Goal: Information Seeking & Learning: Learn about a topic

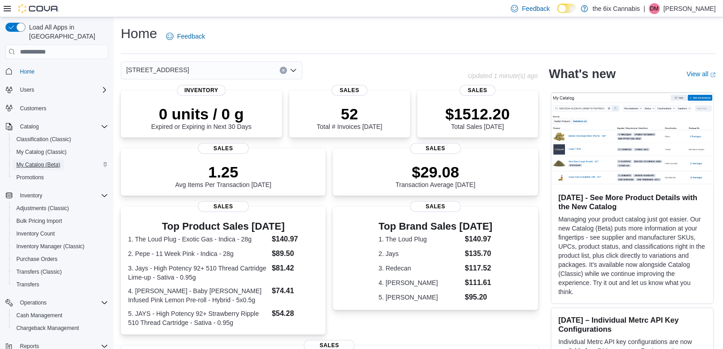
click at [59, 161] on span "My Catalog (Beta)" at bounding box center [38, 164] width 44 height 7
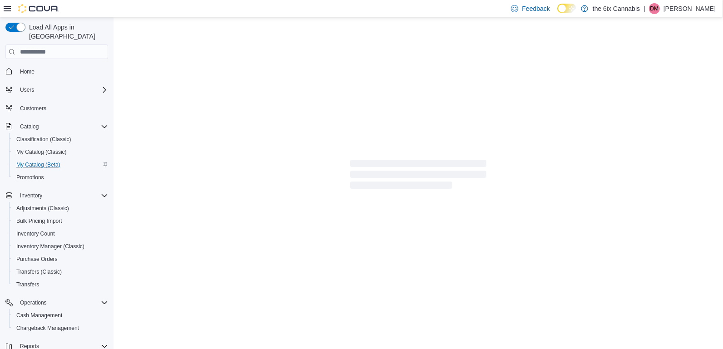
select select "**********"
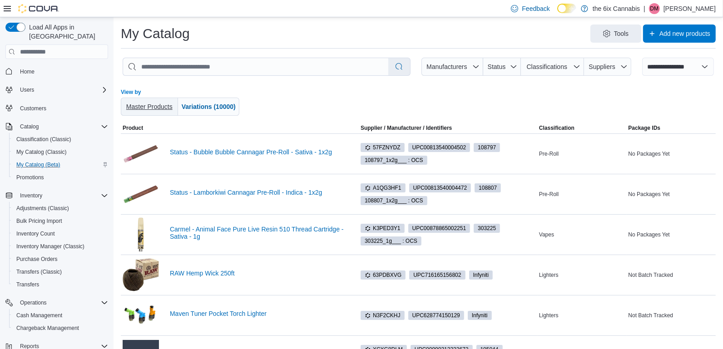
click at [141, 113] on span "Master Products" at bounding box center [149, 107] width 50 height 18
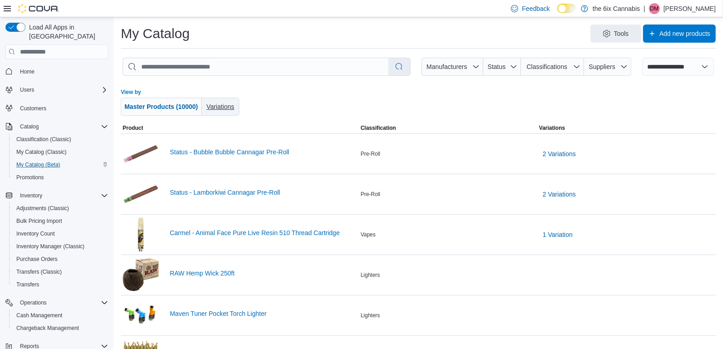
click at [227, 103] on span "Variations" at bounding box center [221, 106] width 28 height 7
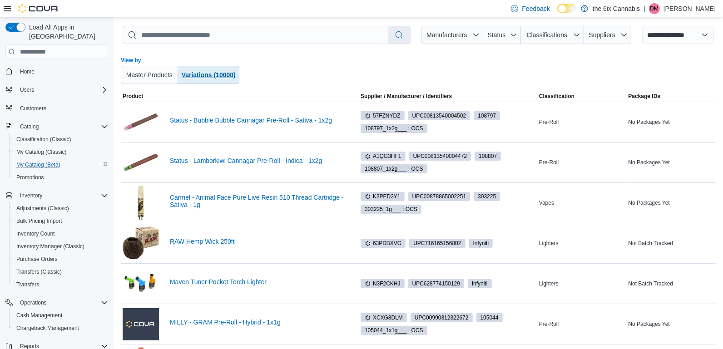
scroll to position [24, 0]
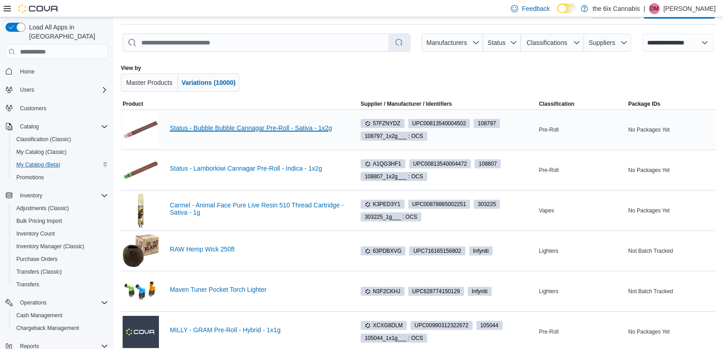
click at [286, 128] on link "Status - Bubble Bubble Cannagar Pre-Roll - Sativa - 1x2g" at bounding box center [263, 127] width 187 height 7
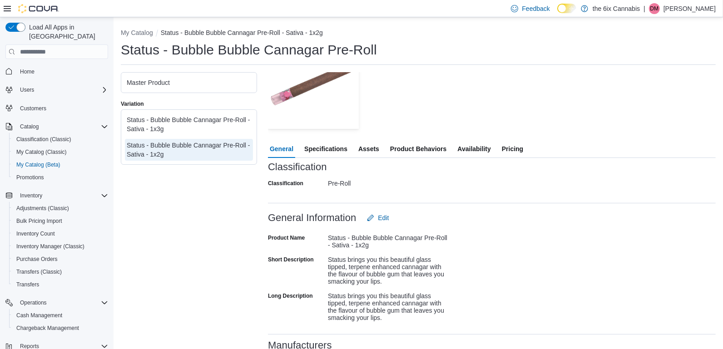
scroll to position [119, 0]
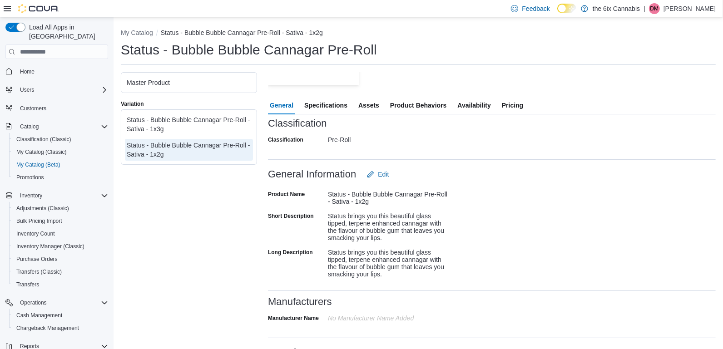
click at [525, 110] on button "Pricing" at bounding box center [512, 105] width 25 height 18
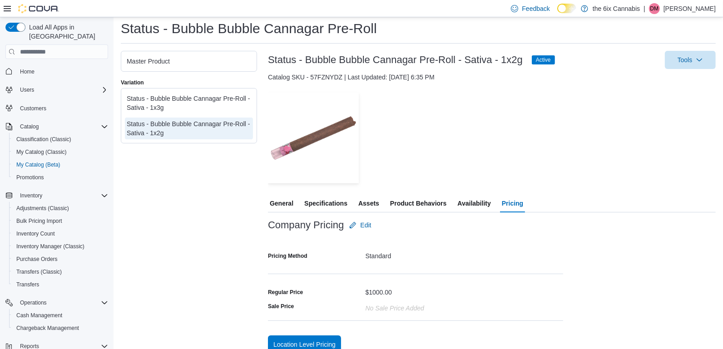
scroll to position [33, 0]
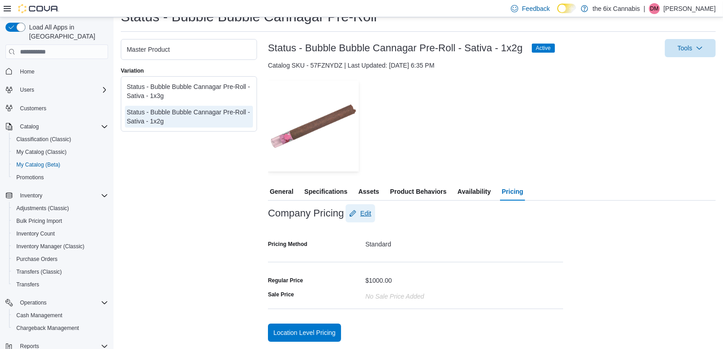
click at [370, 212] on span "Edit" at bounding box center [365, 213] width 11 height 9
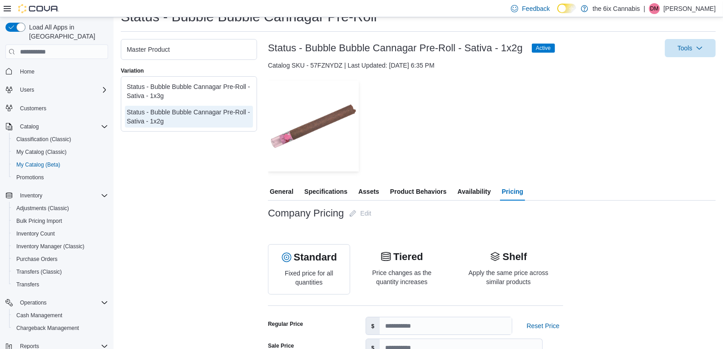
scroll to position [0, 0]
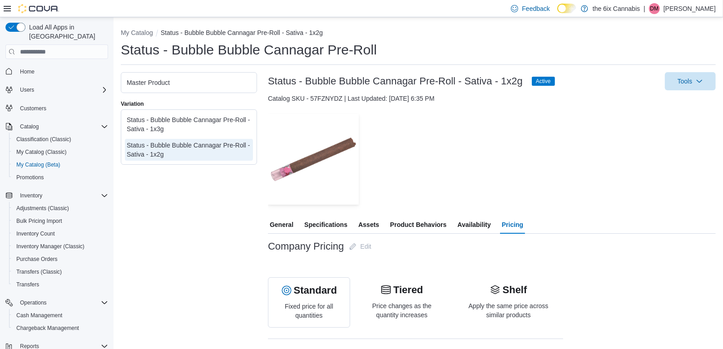
click at [143, 29] on li "My Catalog" at bounding box center [141, 32] width 40 height 9
click at [136, 35] on button "My Catalog" at bounding box center [137, 32] width 32 height 7
select select "**********"
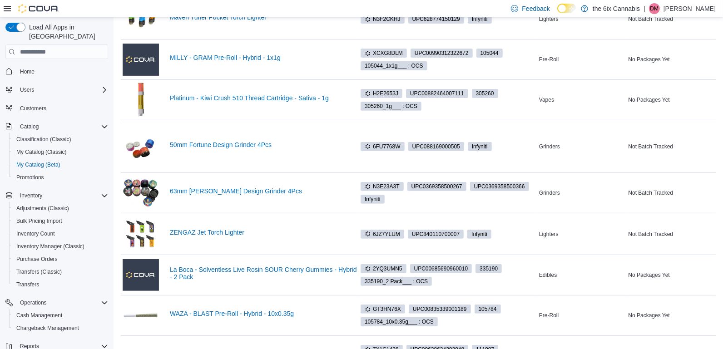
scroll to position [631, 0]
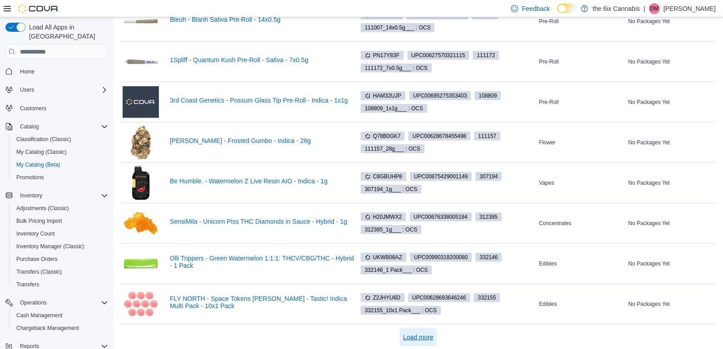
click at [428, 333] on span "Load more" at bounding box center [418, 337] width 30 height 9
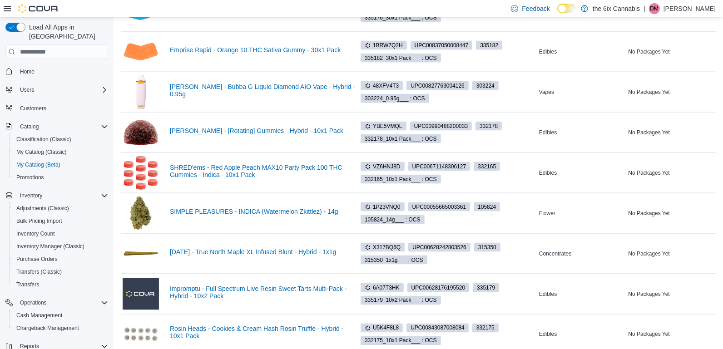
scroll to position [1435, 0]
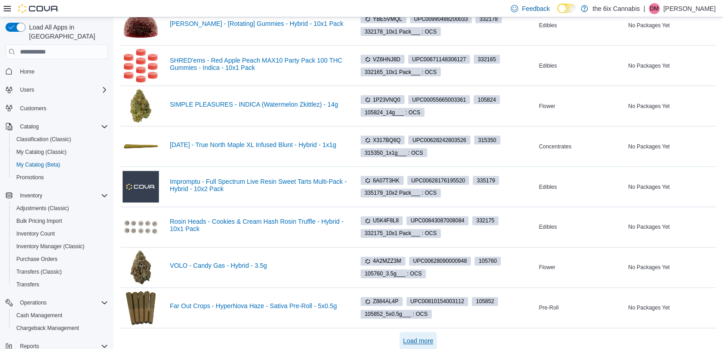
click at [410, 337] on span "Load more" at bounding box center [418, 341] width 30 height 9
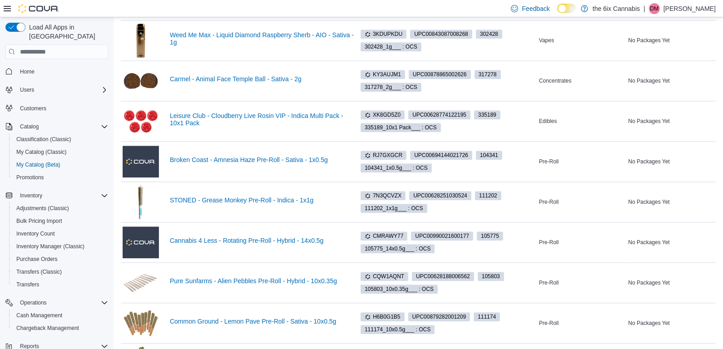
scroll to position [2239, 0]
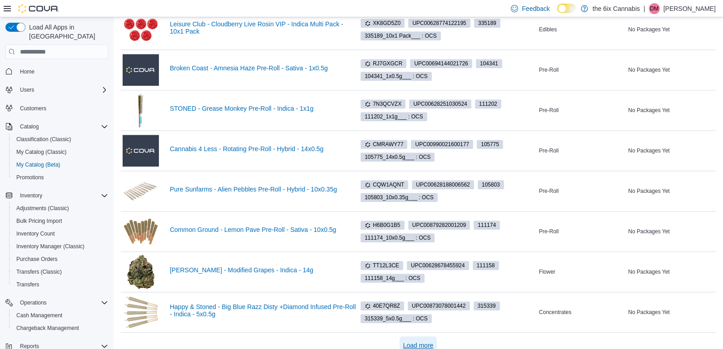
click at [418, 341] on span "Load more" at bounding box center [418, 345] width 30 height 9
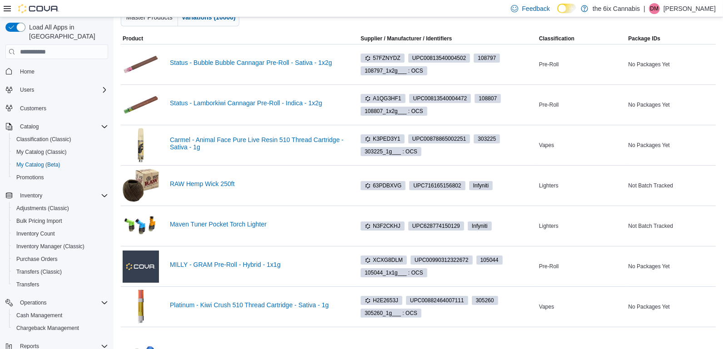
scroll to position [0, 0]
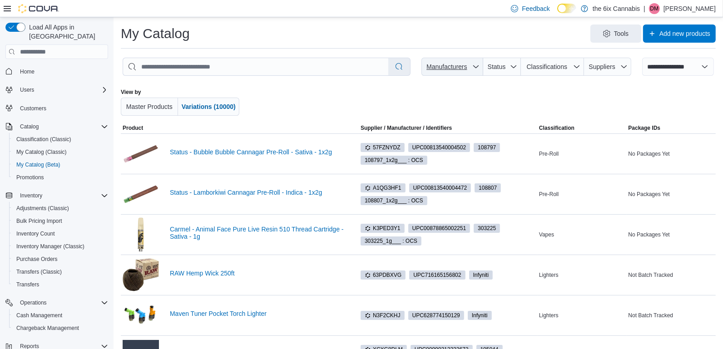
click at [462, 73] on span "Manufacturers" at bounding box center [452, 67] width 54 height 18
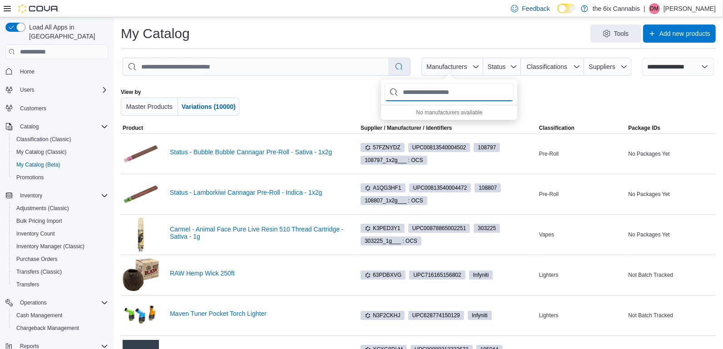
click at [469, 92] on input "Manufacturers" at bounding box center [449, 92] width 129 height 18
click at [507, 68] on span "Status" at bounding box center [502, 67] width 30 height 18
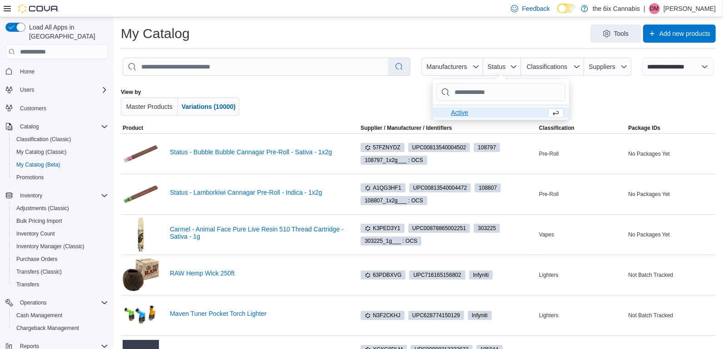
click at [465, 115] on span "Active . To check this option, press Enter." at bounding box center [497, 112] width 92 height 11
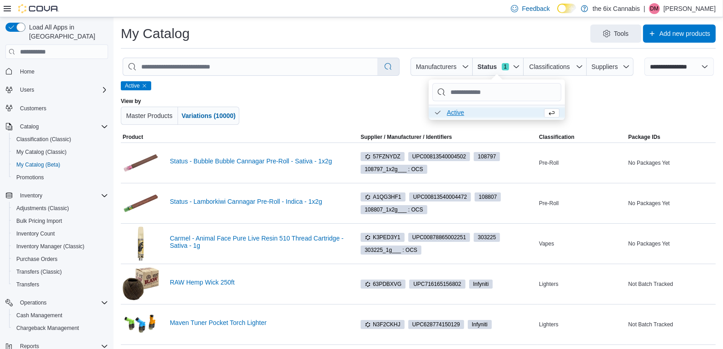
click at [450, 114] on span "Active . Checked option. To uncheck this option, press Enter." at bounding box center [493, 112] width 92 height 11
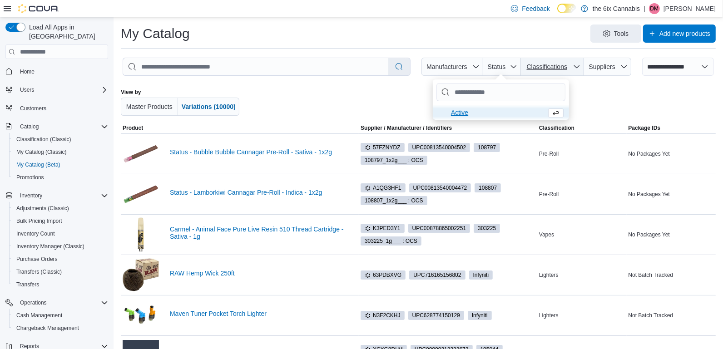
click at [556, 65] on span "Classifications" at bounding box center [547, 66] width 40 height 7
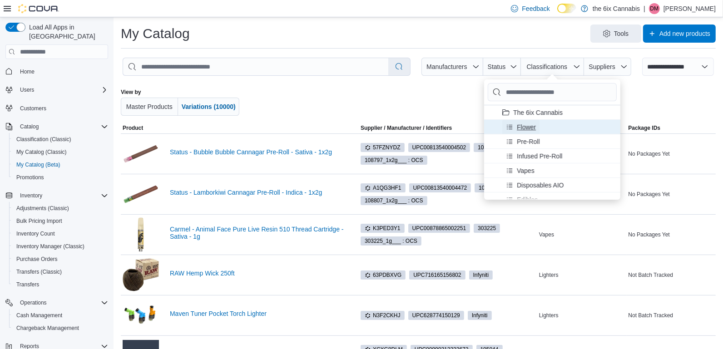
click at [526, 129] on span "Flower" at bounding box center [526, 127] width 19 height 9
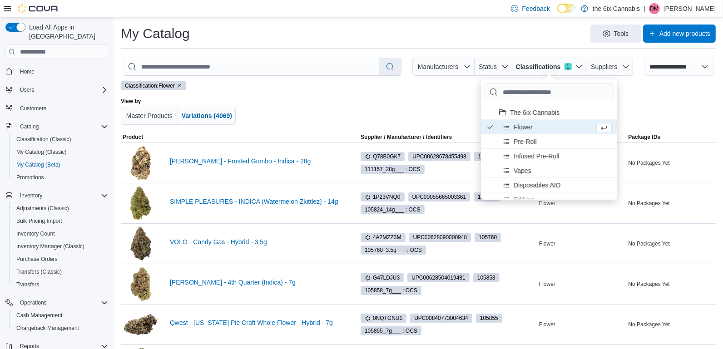
click at [449, 108] on div at bounding box center [419, 111] width 344 height 27
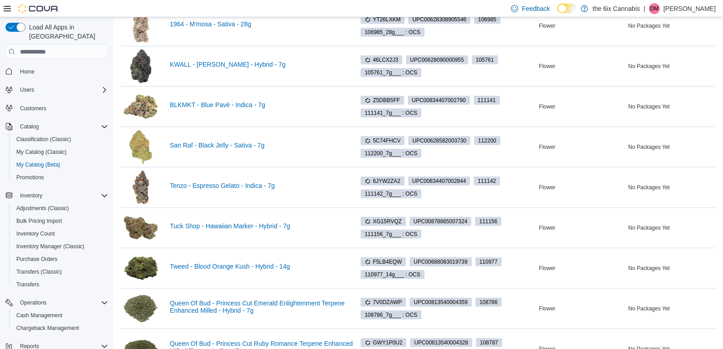
scroll to position [627, 0]
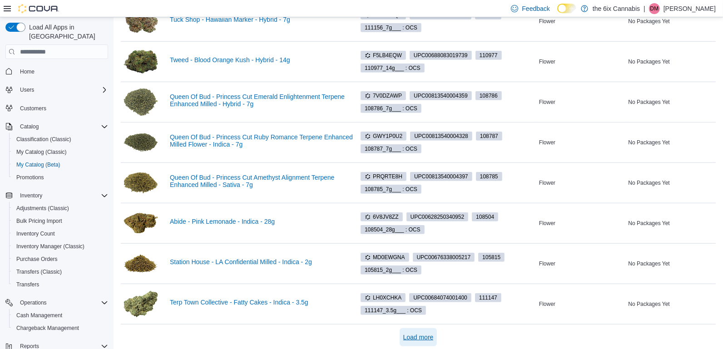
click at [422, 328] on span "Load more" at bounding box center [418, 337] width 30 height 18
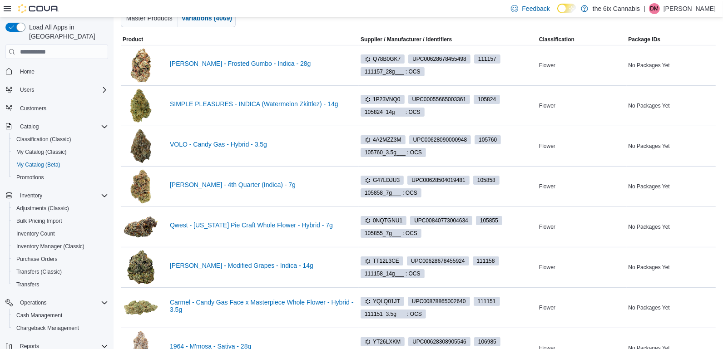
scroll to position [0, 0]
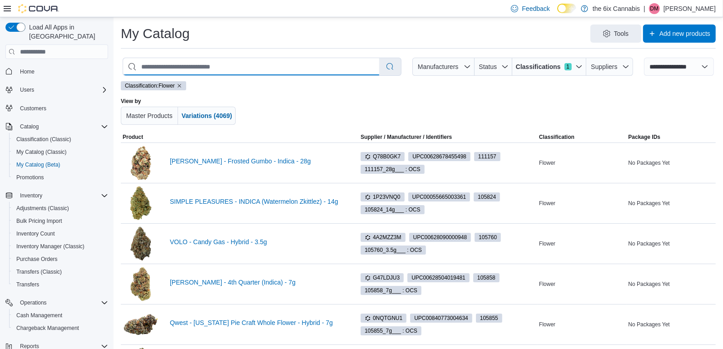
click at [259, 68] on input "search" at bounding box center [251, 66] width 256 height 17
type input "**********"
select select "*********"
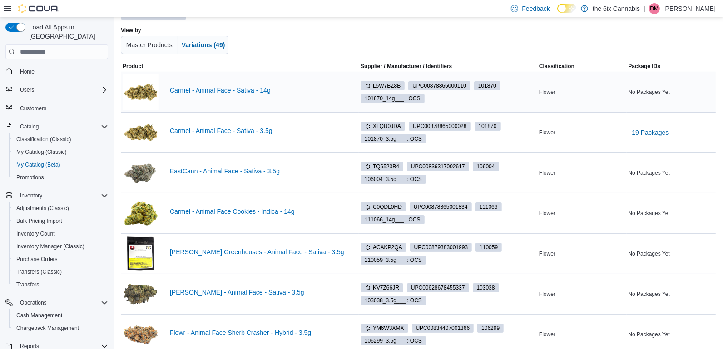
scroll to position [69, 0]
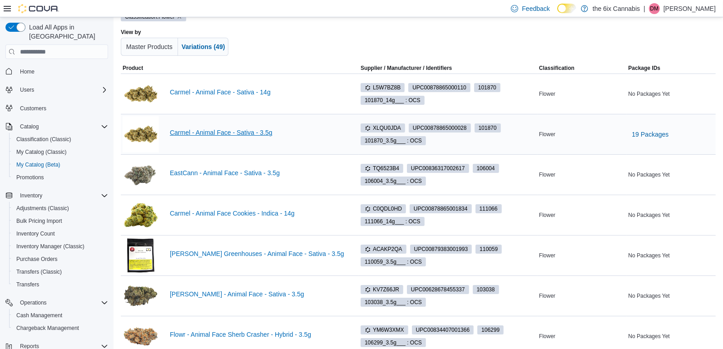
type input "**********"
click at [234, 132] on link "Carmel - Animal Face - Sativa - 3.5g" at bounding box center [263, 132] width 187 height 7
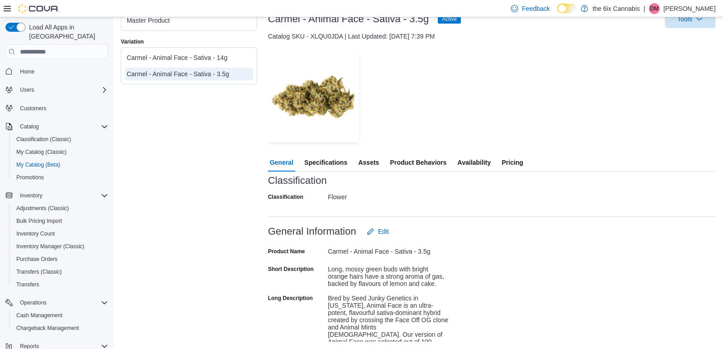
click at [341, 161] on span "Specifications" at bounding box center [325, 162] width 43 height 18
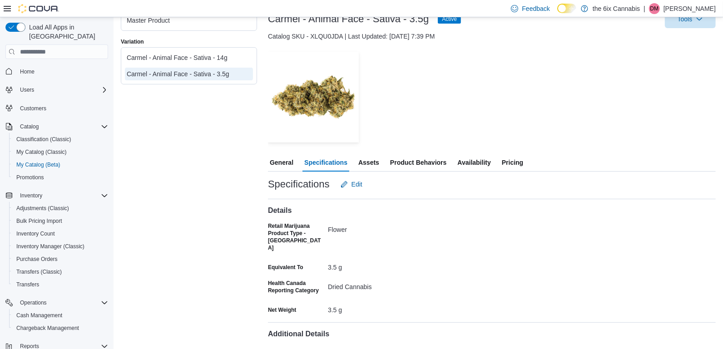
click at [371, 160] on span "Assets" at bounding box center [368, 162] width 21 height 18
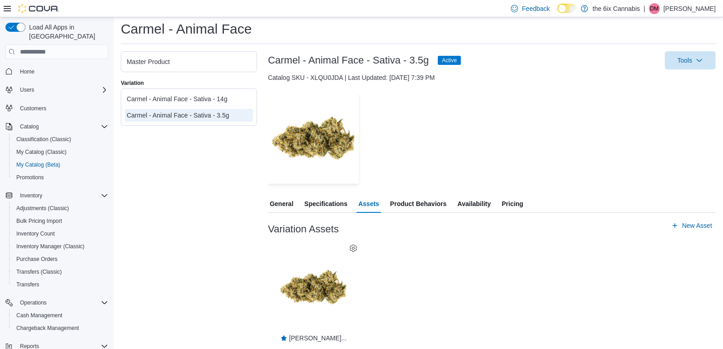
click at [332, 213] on div "General Specifications Assets Product Behaviors Availability Pricing Variation …" at bounding box center [492, 268] width 448 height 147
click at [334, 202] on span "Specifications" at bounding box center [325, 204] width 43 height 18
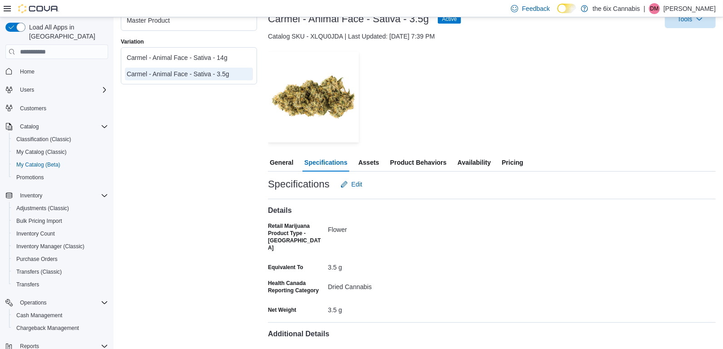
click at [372, 163] on span "Assets" at bounding box center [368, 162] width 21 height 18
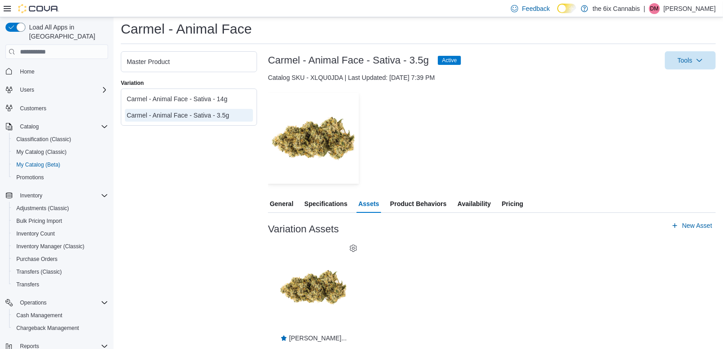
scroll to position [21, 0]
click at [682, 227] on span "New Asset" at bounding box center [697, 225] width 30 height 9
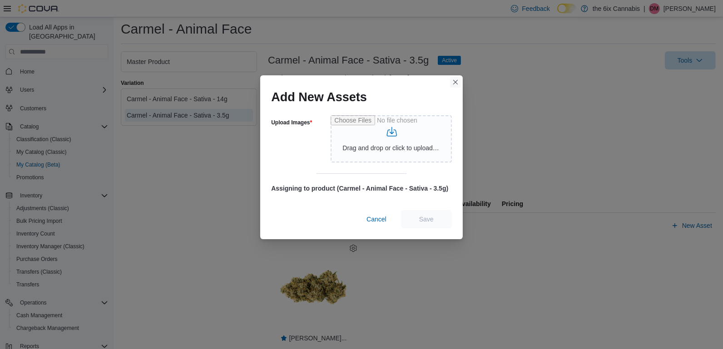
click at [459, 82] on button "Closes this modal window" at bounding box center [455, 82] width 11 height 11
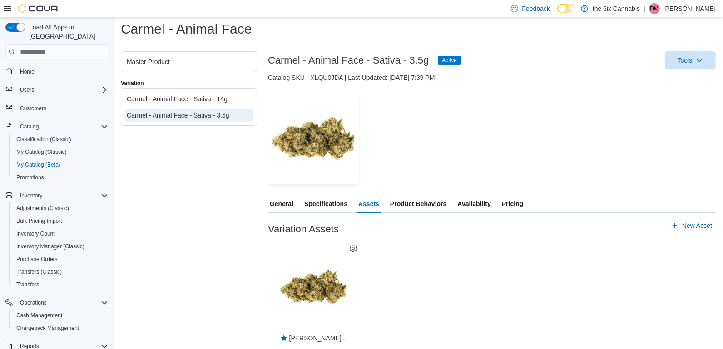
click at [476, 203] on span "Availability" at bounding box center [473, 204] width 33 height 18
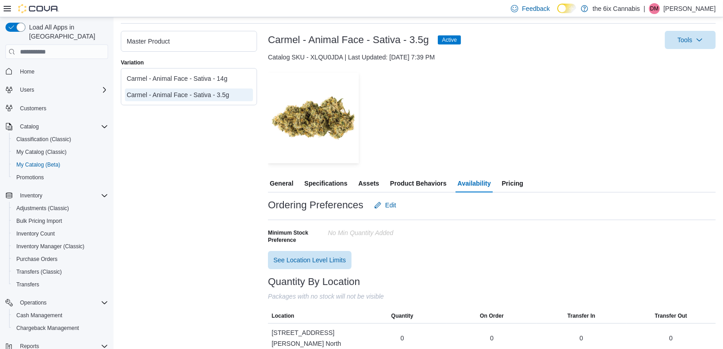
scroll to position [60, 0]
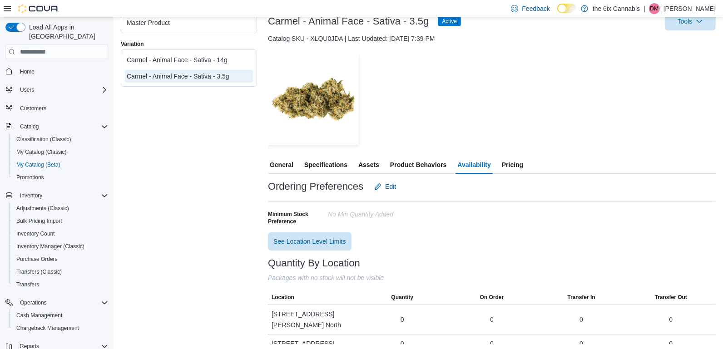
click at [513, 162] on span "Pricing" at bounding box center [512, 165] width 21 height 18
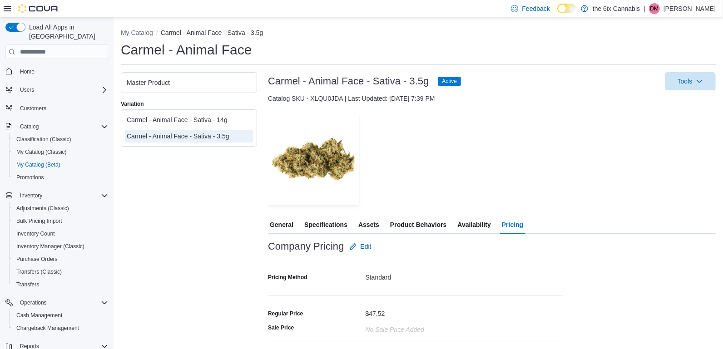
scroll to position [33, 0]
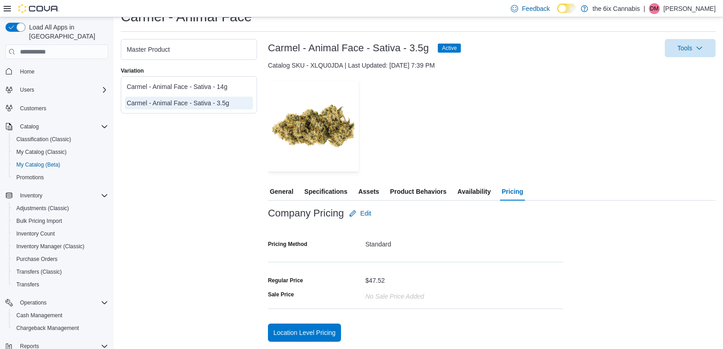
click at [481, 189] on span "Availability" at bounding box center [473, 192] width 33 height 18
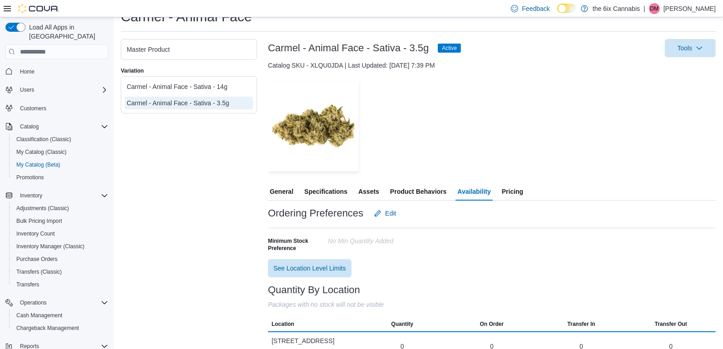
scroll to position [60, 0]
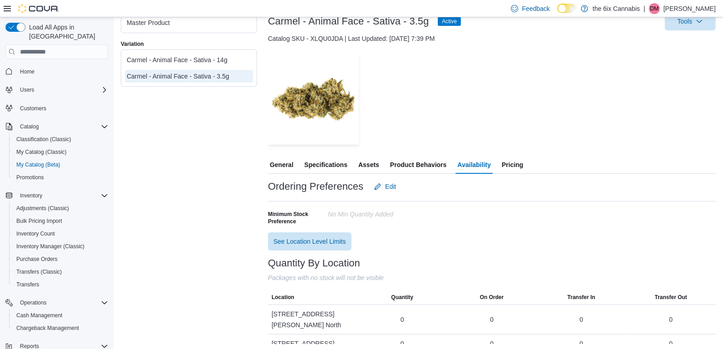
click at [211, 58] on div "Carmel - Animal Face - Sativa - 14g" at bounding box center [189, 59] width 124 height 9
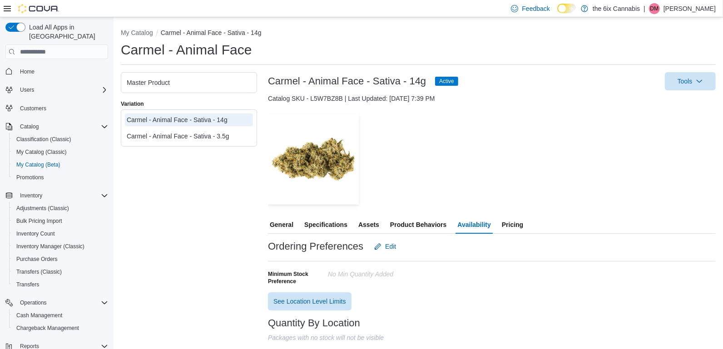
scroll to position [60, 0]
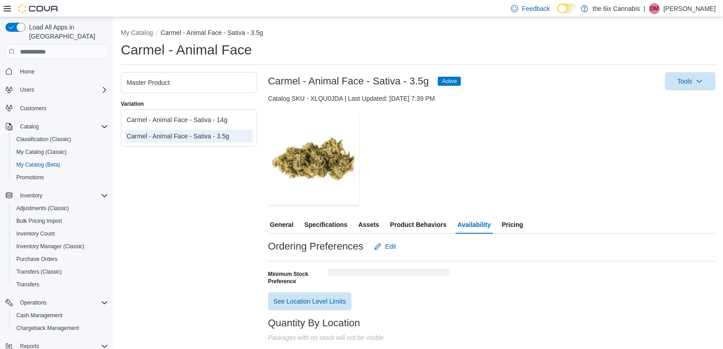
scroll to position [60, 0]
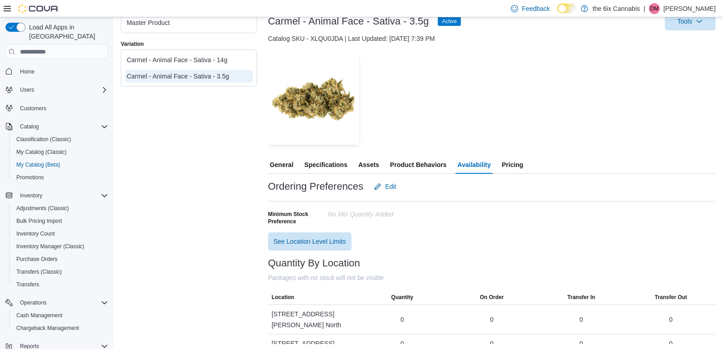
scroll to position [21, 0]
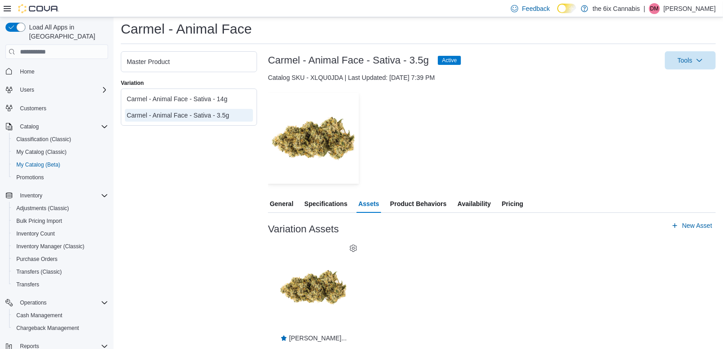
scroll to position [62, 0]
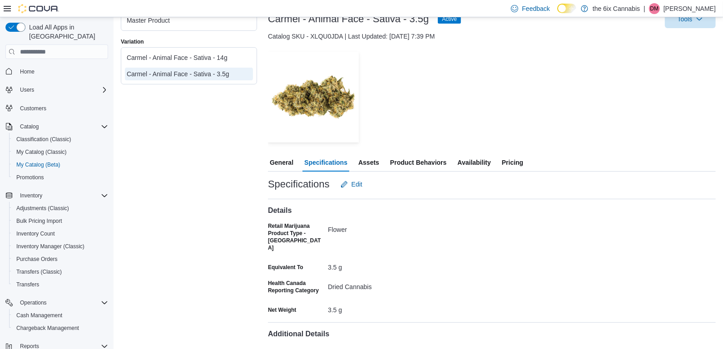
scroll to position [21, 0]
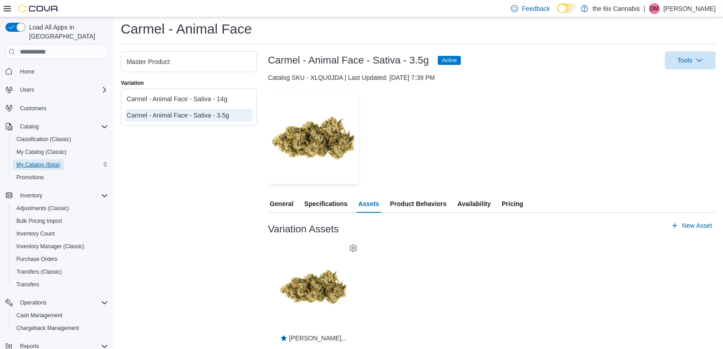
click at [39, 161] on span "My Catalog (Beta)" at bounding box center [38, 164] width 44 height 7
select select "**********"
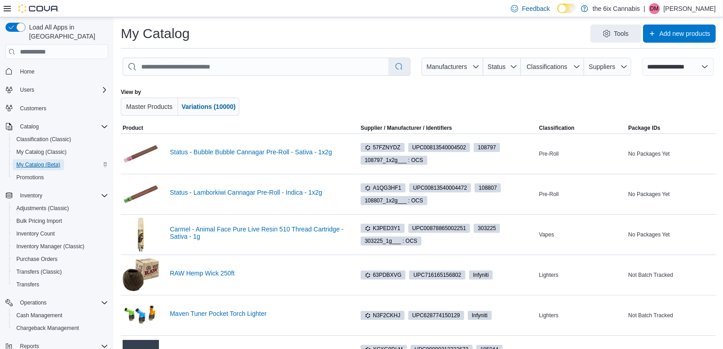
click at [39, 161] on span "My Catalog (Beta)" at bounding box center [38, 164] width 44 height 7
